Goal: Navigation & Orientation: Find specific page/section

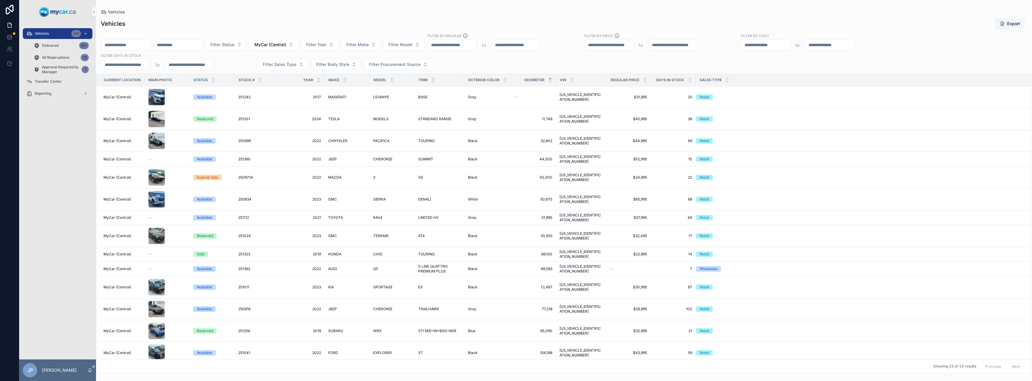
click at [52, 31] on div "Vehicles 341" at bounding box center [57, 34] width 62 height 10
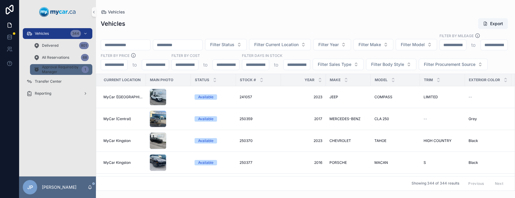
click at [51, 70] on span "Approval Required by Manager" at bounding box center [60, 70] width 37 height 10
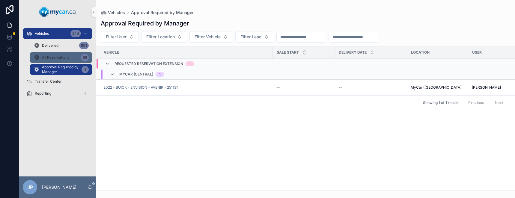
click at [57, 61] on div "All Reservations 68" at bounding box center [61, 58] width 55 height 10
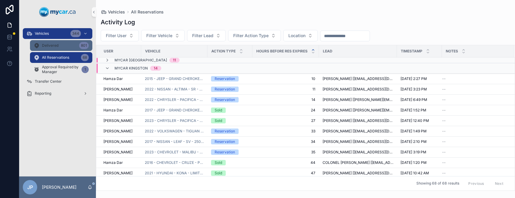
click at [67, 45] on div "Delivered 801" at bounding box center [61, 46] width 55 height 10
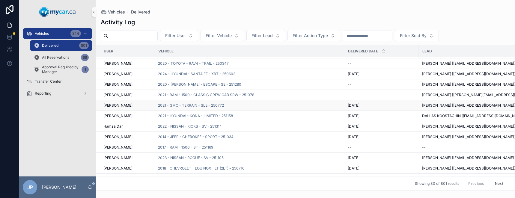
scroll to position [205, 0]
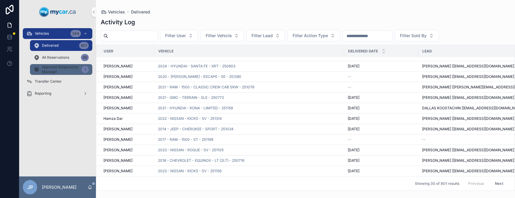
click at [54, 67] on span "Approval Required by Manager" at bounding box center [60, 70] width 37 height 10
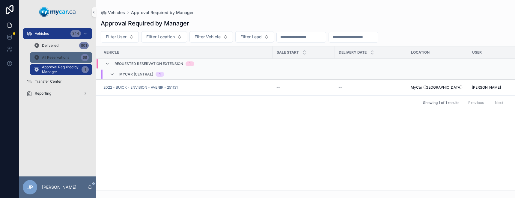
click at [63, 56] on span "All Reservations" at bounding box center [55, 57] width 27 height 5
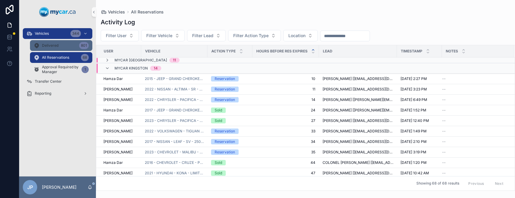
click at [67, 46] on div "Delivered 801" at bounding box center [61, 46] width 55 height 10
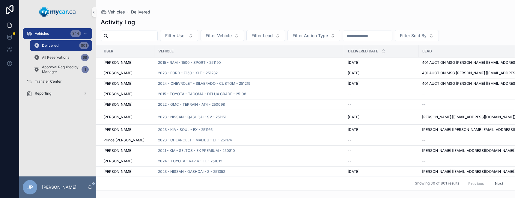
drag, startPoint x: 68, startPoint y: 31, endPoint x: 78, endPoint y: 29, distance: 10.3
click at [68, 31] on div "Vehicles 344" at bounding box center [57, 34] width 62 height 10
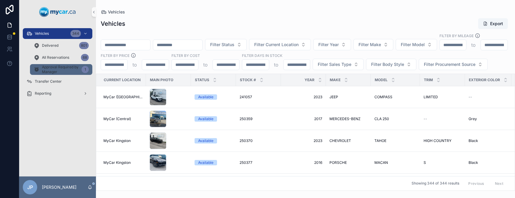
click at [52, 68] on span "Approval Required by Manager" at bounding box center [60, 70] width 37 height 10
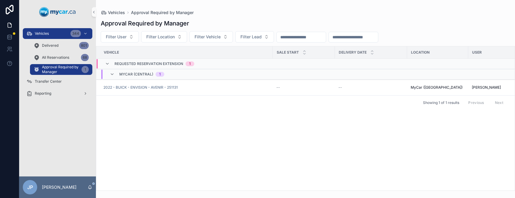
click at [125, 71] on div "MyCar (Central) 1" at bounding box center [141, 75] width 45 height 10
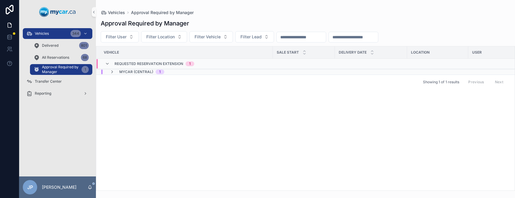
click at [125, 70] on span "MyCar (Central)" at bounding box center [136, 72] width 34 height 5
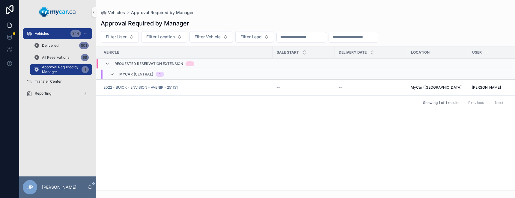
click at [126, 65] on span "Requested Reservation Extension" at bounding box center [149, 63] width 69 height 5
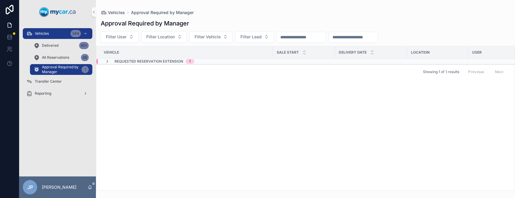
click at [125, 60] on span "Requested Reservation Extension" at bounding box center [149, 61] width 69 height 5
